Goal: Navigation & Orientation: Go to known website

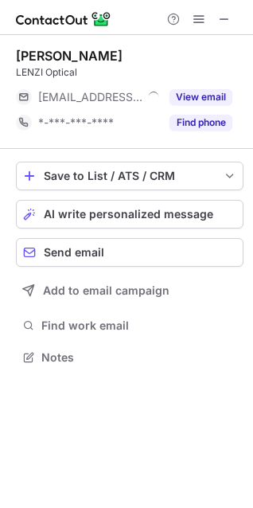
scroll to position [346, 253]
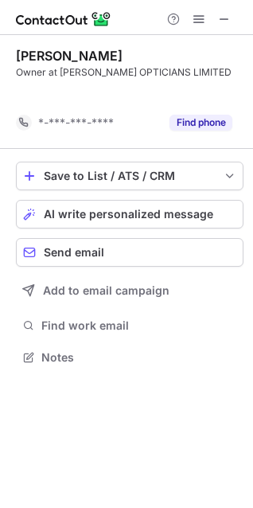
scroll to position [321, 253]
